Goal: Information Seeking & Learning: Learn about a topic

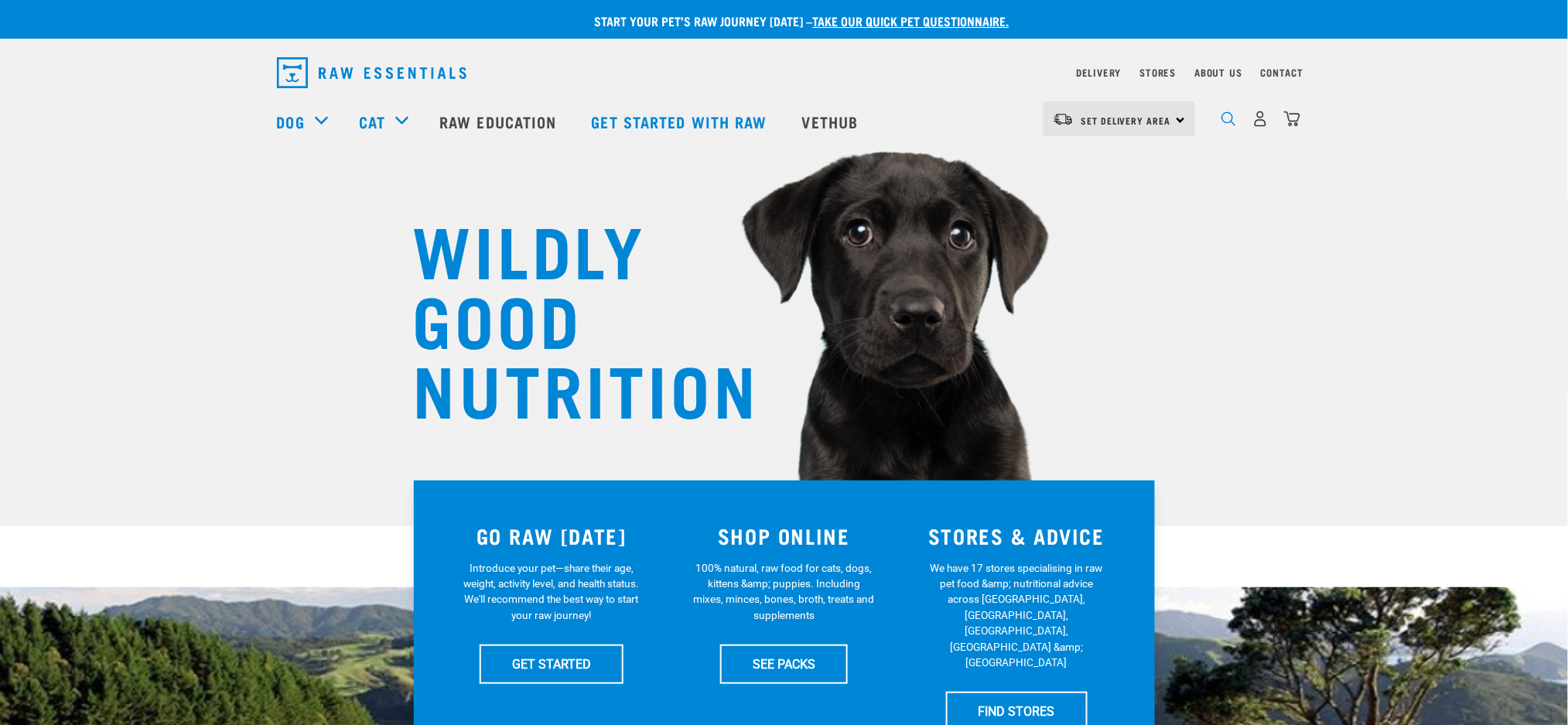
click at [1229, 125] on img "dropdown navigation" at bounding box center [1229, 118] width 15 height 15
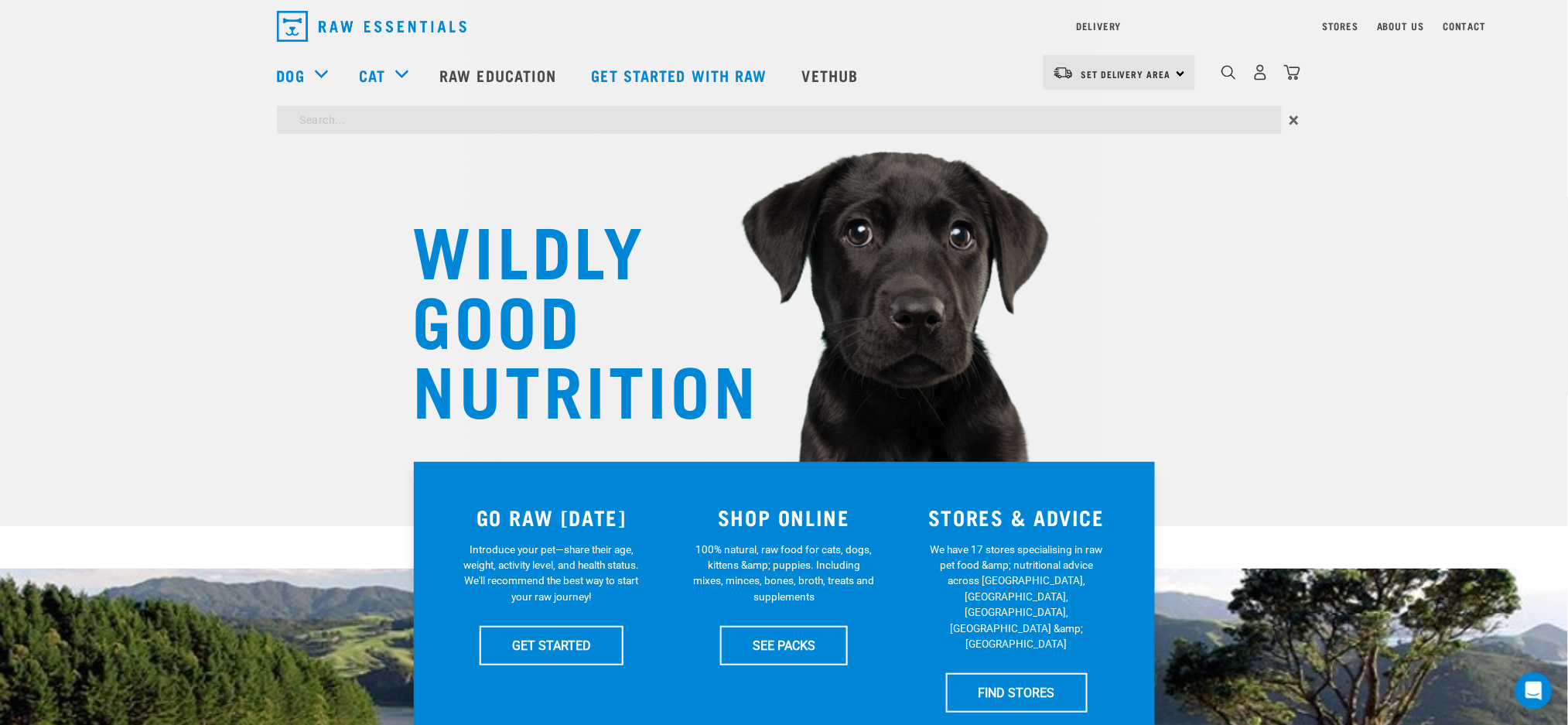
type input "body condition"
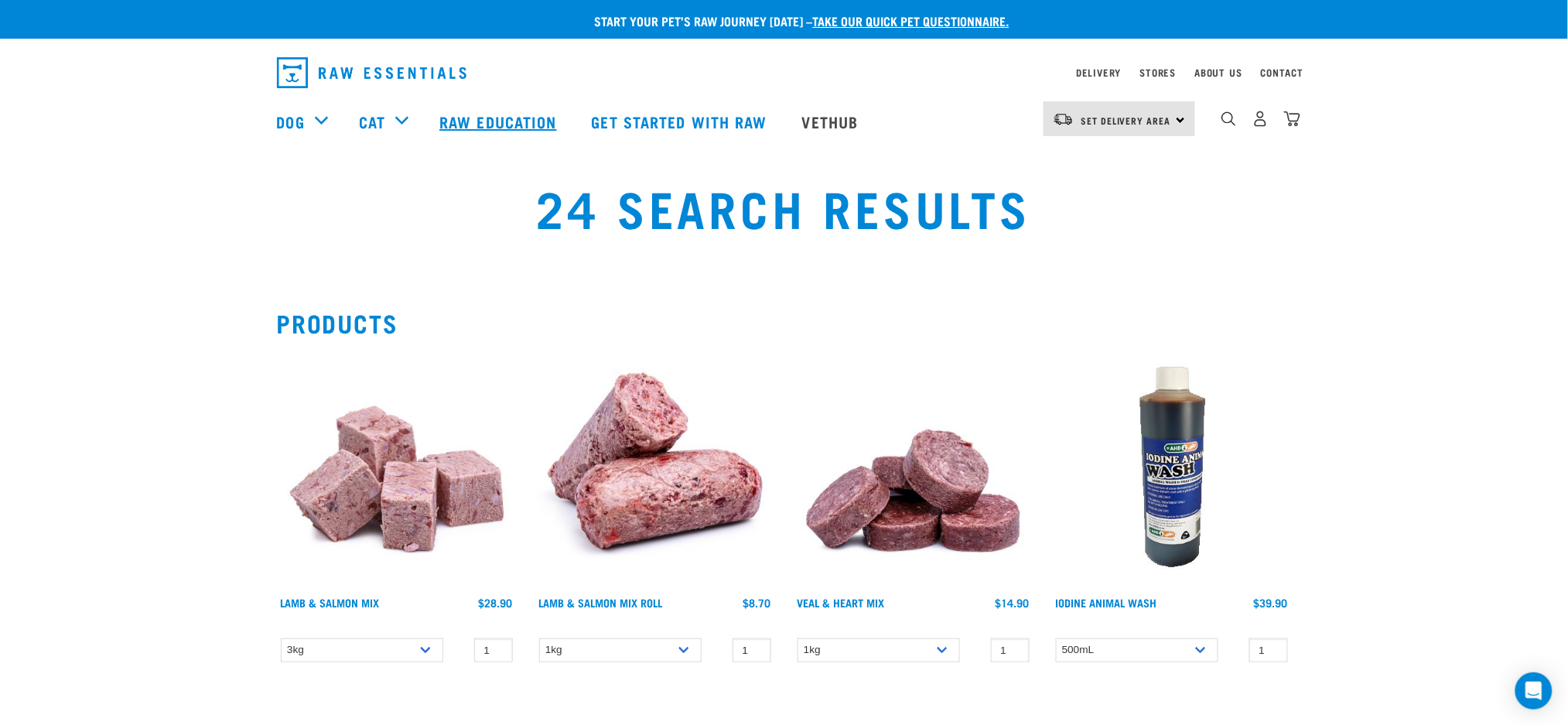
click at [524, 124] on link "Raw Education" at bounding box center [500, 121] width 152 height 62
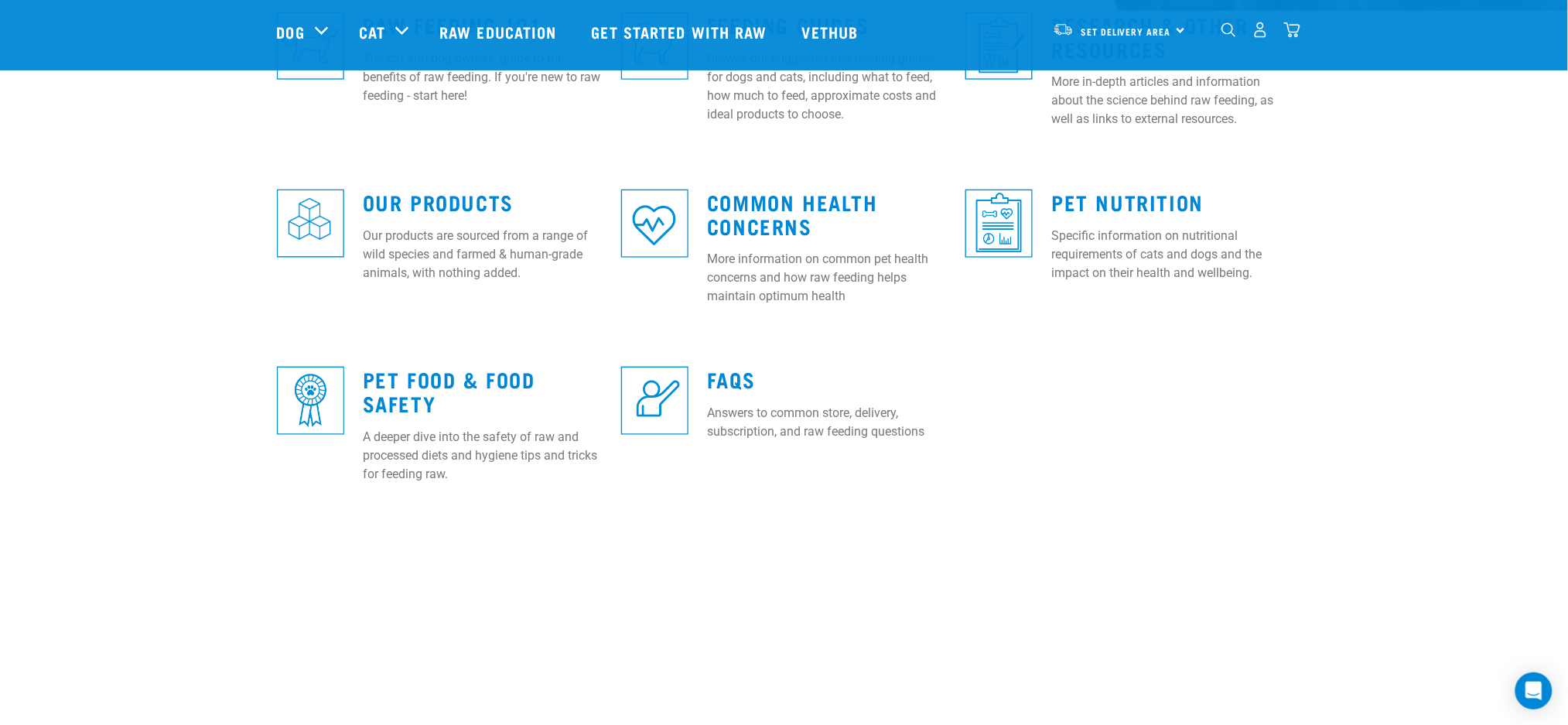
scroll to position [412, 0]
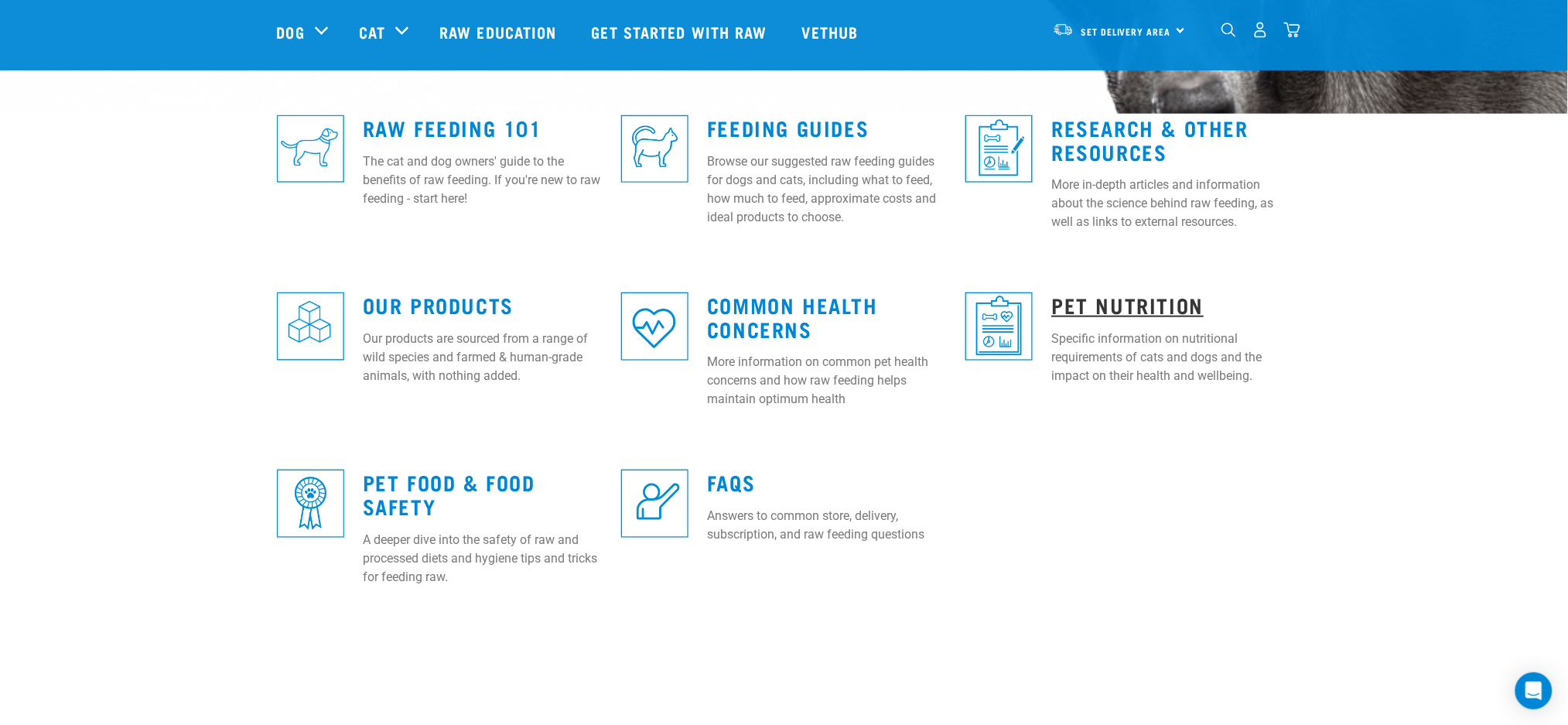
click at [1144, 310] on link "Pet Nutrition" at bounding box center [1127, 305] width 152 height 12
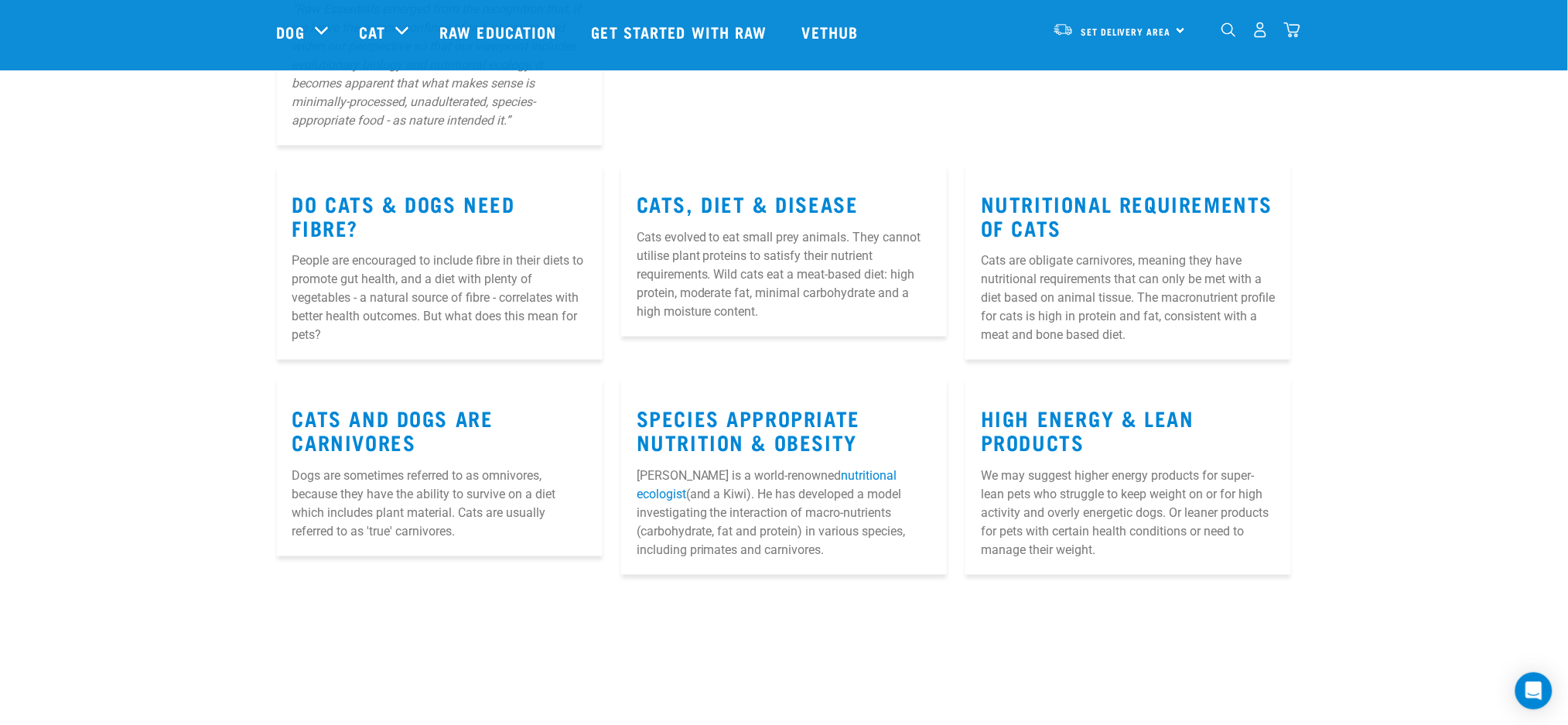
scroll to position [515, 0]
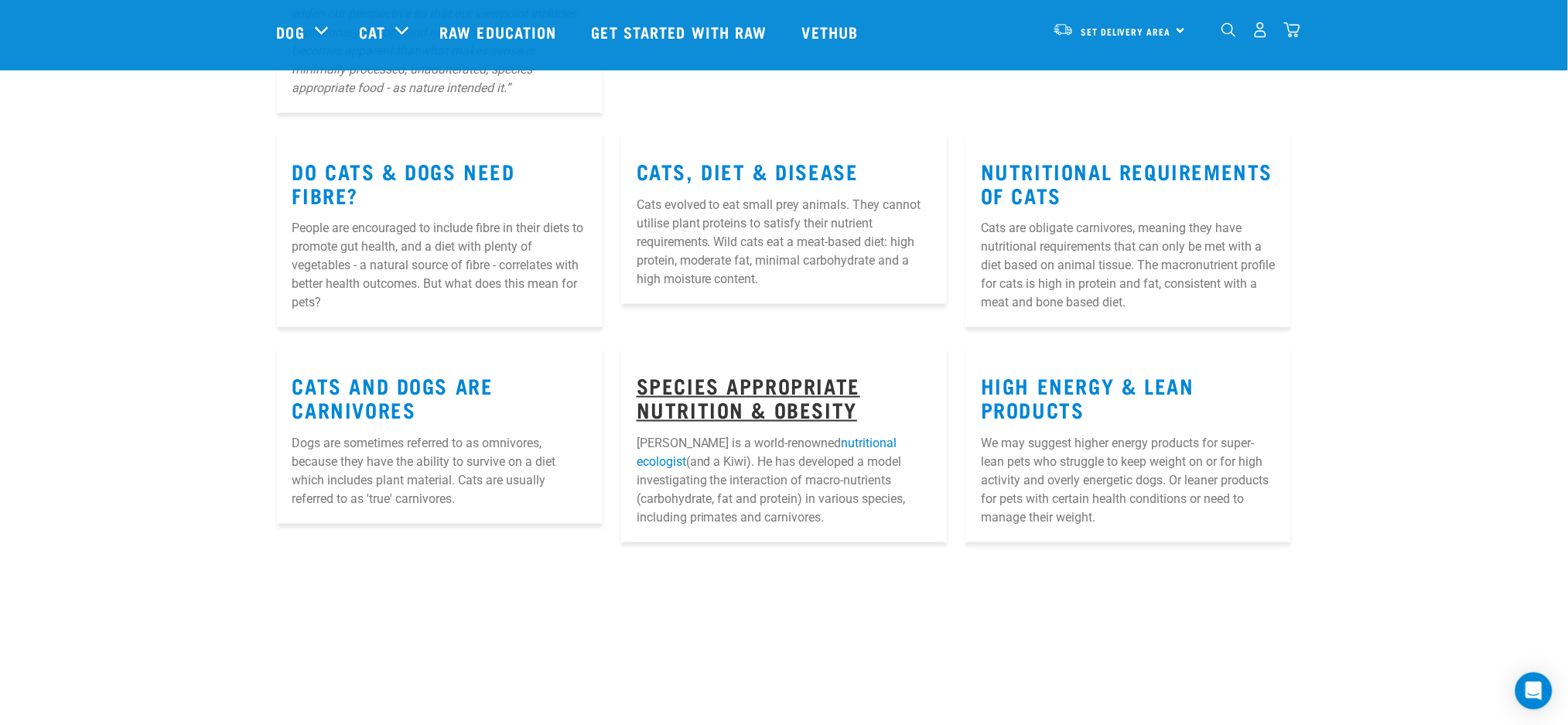
click at [778, 407] on link "Species Appropriate Nutrition & Obesity" at bounding box center [748, 397] width 224 height 36
